Goal: Navigation & Orientation: Find specific page/section

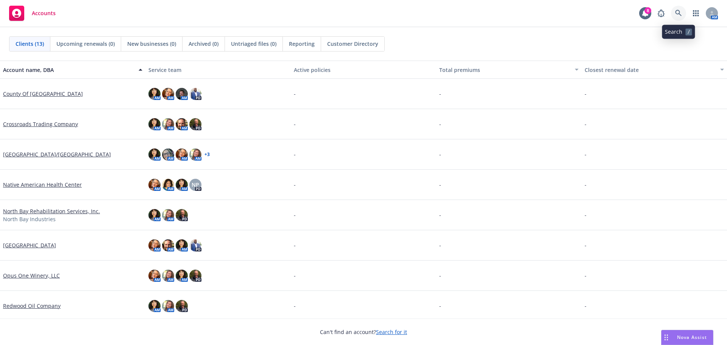
click at [677, 12] on icon at bounding box center [678, 13] width 7 height 7
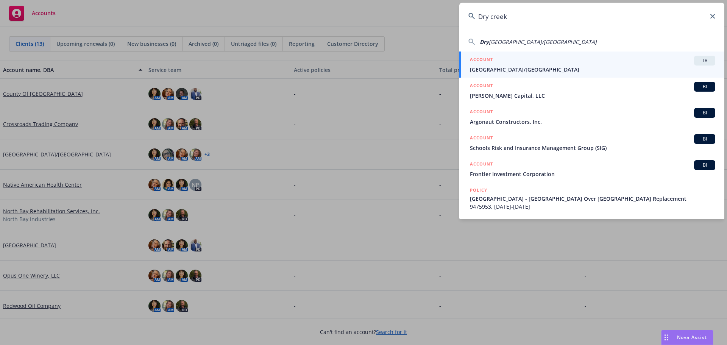
type input "Dry creek"
click at [558, 69] on span "[GEOGRAPHIC_DATA]/[GEOGRAPHIC_DATA]" at bounding box center [592, 70] width 245 height 8
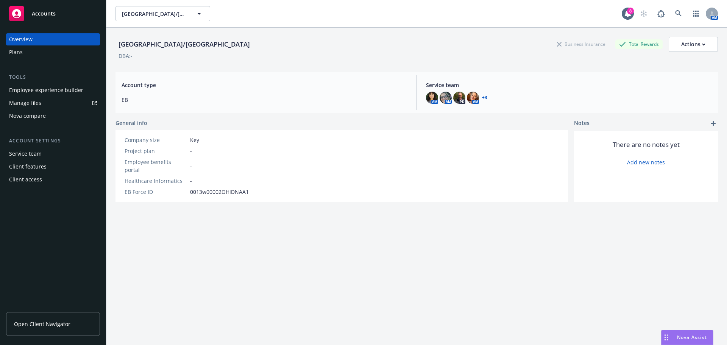
click at [63, 88] on div "Employee experience builder" at bounding box center [46, 90] width 74 height 12
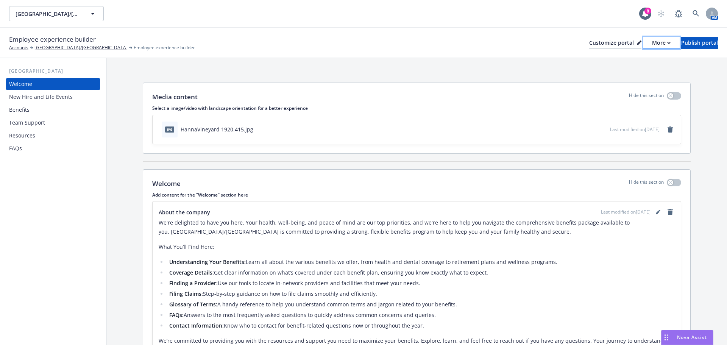
click at [652, 41] on div "More" at bounding box center [661, 42] width 19 height 11
click at [622, 58] on link "Copy preview link" at bounding box center [621, 59] width 69 height 15
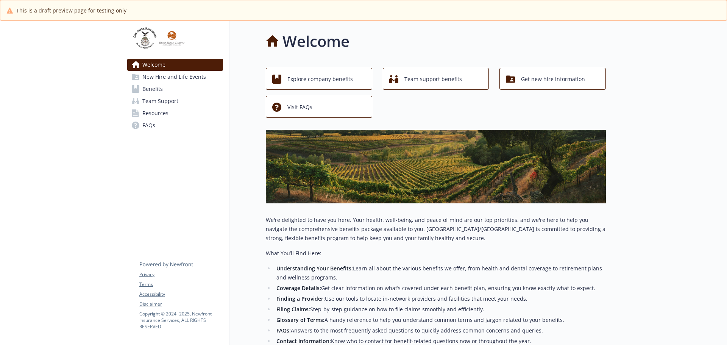
click at [179, 78] on span "New Hire and Life Events" at bounding box center [174, 77] width 64 height 12
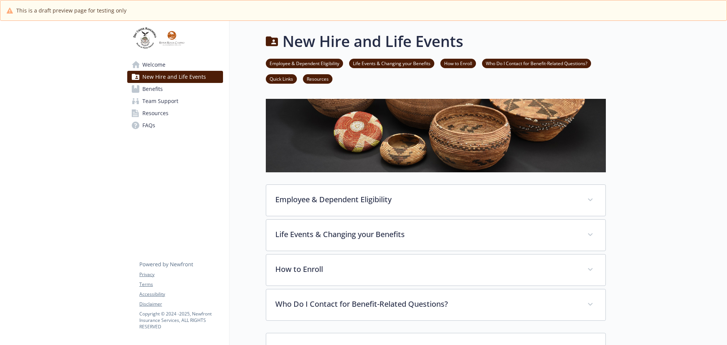
click at [157, 90] on span "Benefits" at bounding box center [152, 89] width 20 height 12
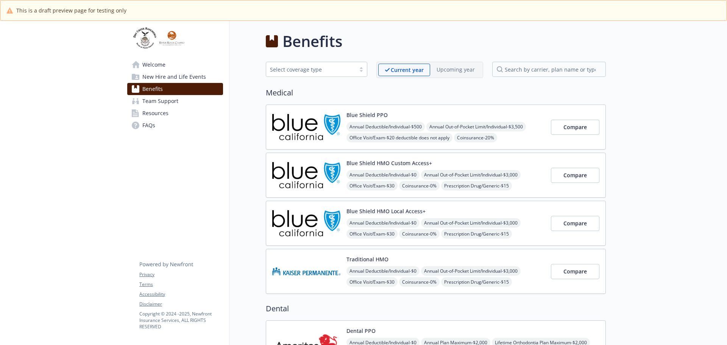
click at [159, 103] on span "Team Support" at bounding box center [160, 101] width 36 height 12
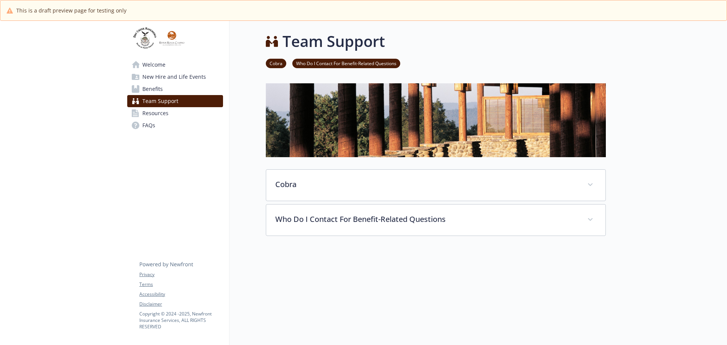
click at [160, 112] on span "Resources" at bounding box center [155, 113] width 26 height 12
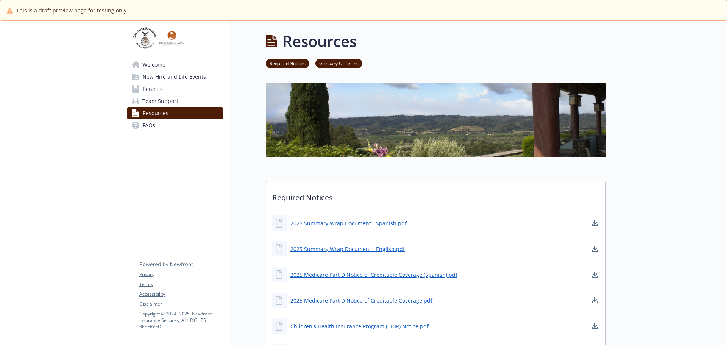
click at [158, 65] on span "Welcome" at bounding box center [153, 65] width 23 height 12
